Goal: Information Seeking & Learning: Learn about a topic

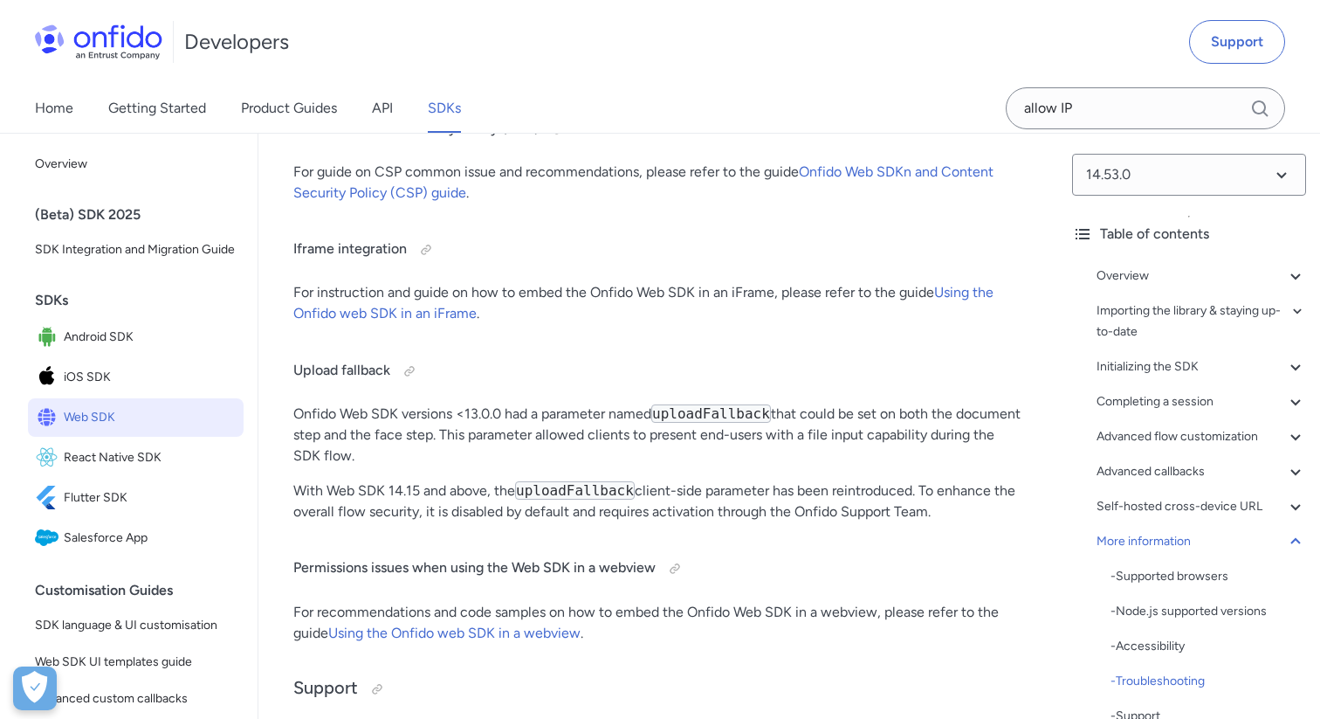
scroll to position [47781, 0]
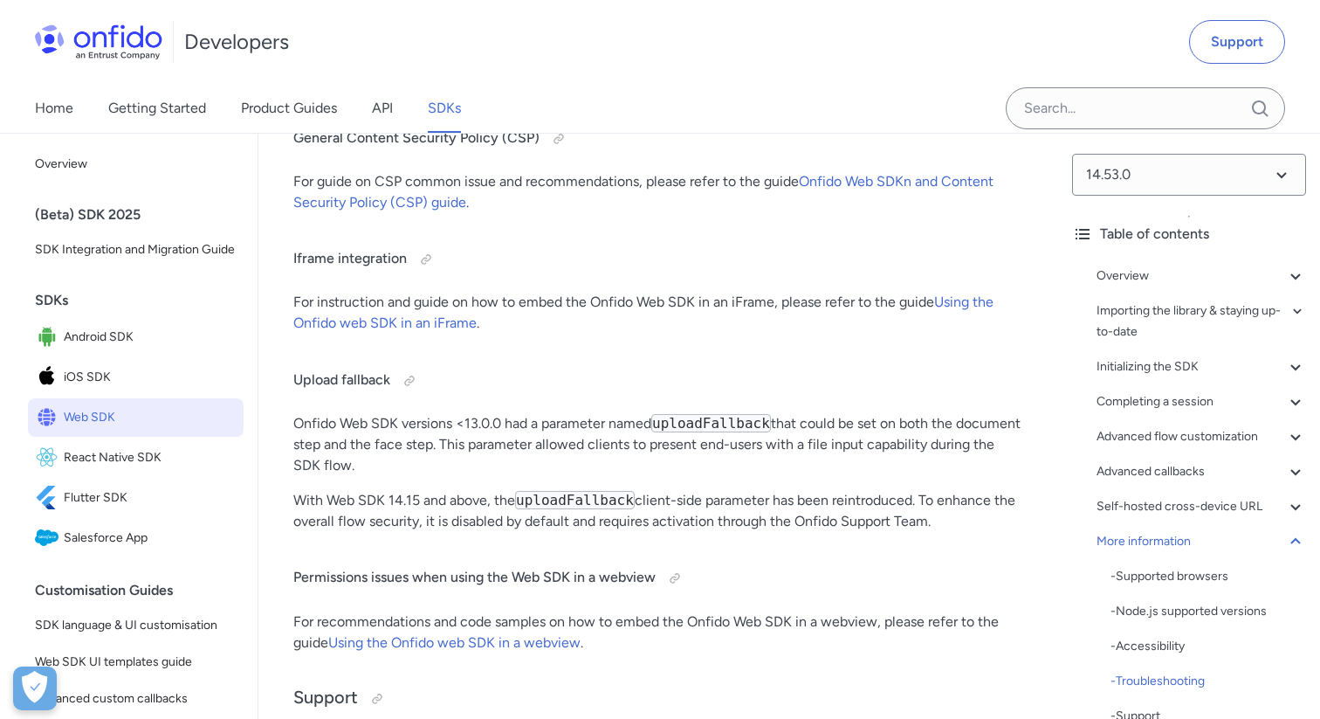
scroll to position [47781, 0]
